Goal: Information Seeking & Learning: Learn about a topic

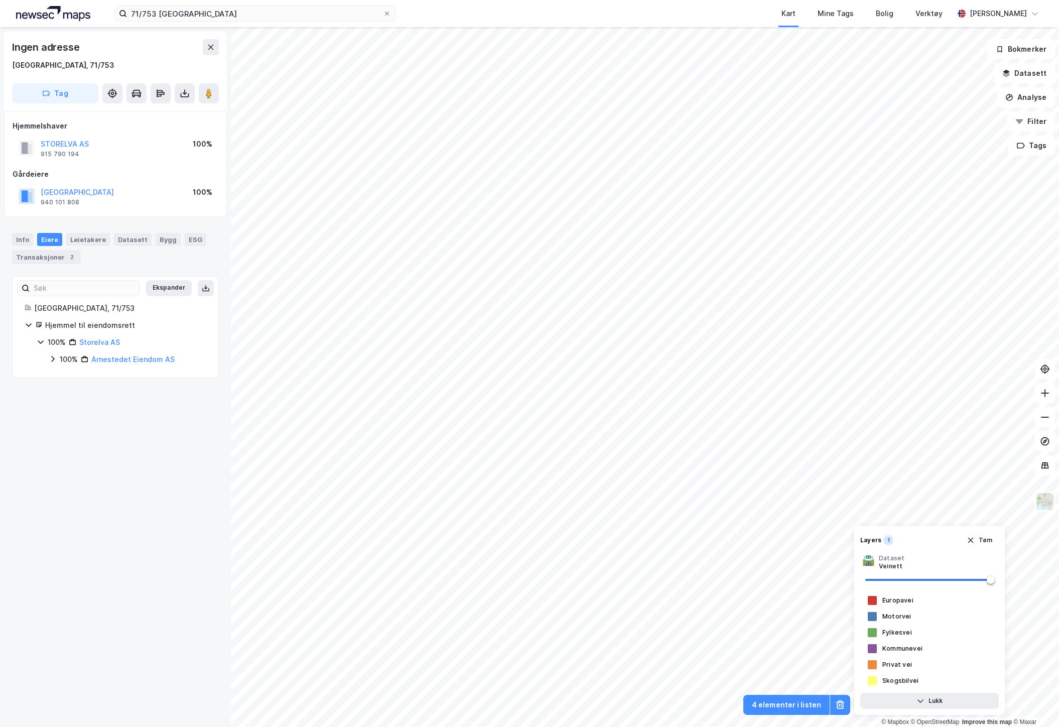
click at [41, 340] on icon at bounding box center [41, 342] width 8 height 8
click at [41, 340] on icon at bounding box center [40, 342] width 3 height 6
click at [53, 361] on icon at bounding box center [53, 359] width 8 height 8
